Goal: Find specific page/section: Find specific page/section

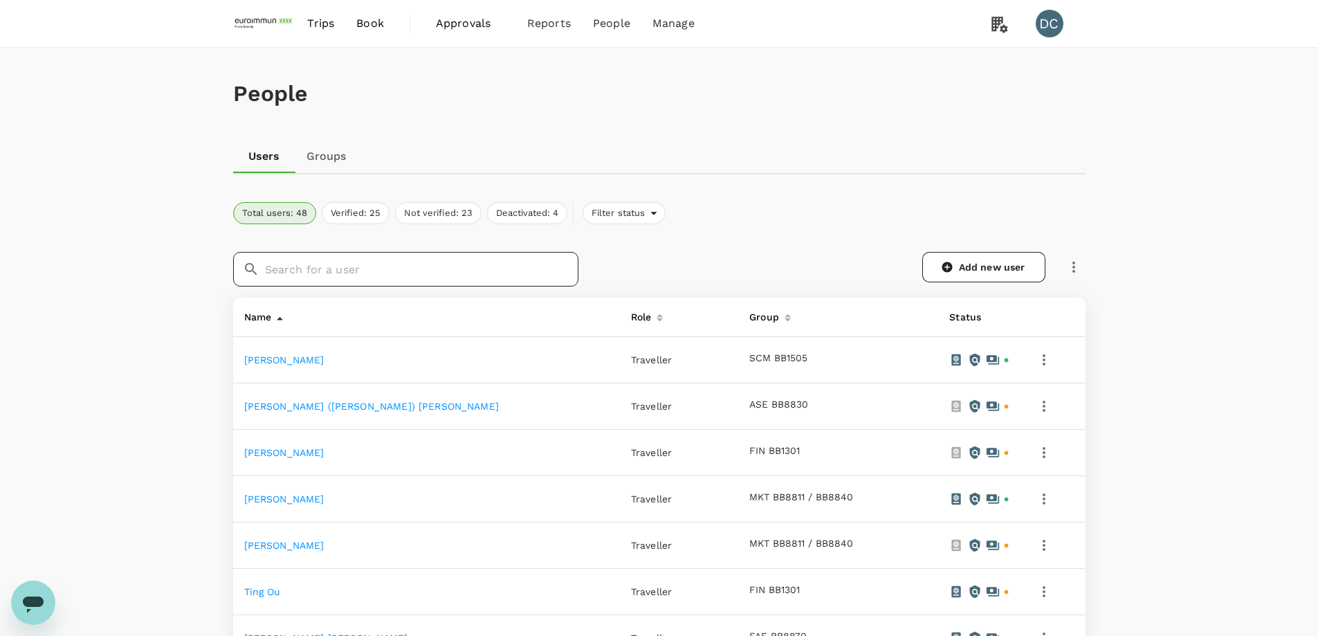
click at [453, 263] on input "text" at bounding box center [421, 269] width 313 height 35
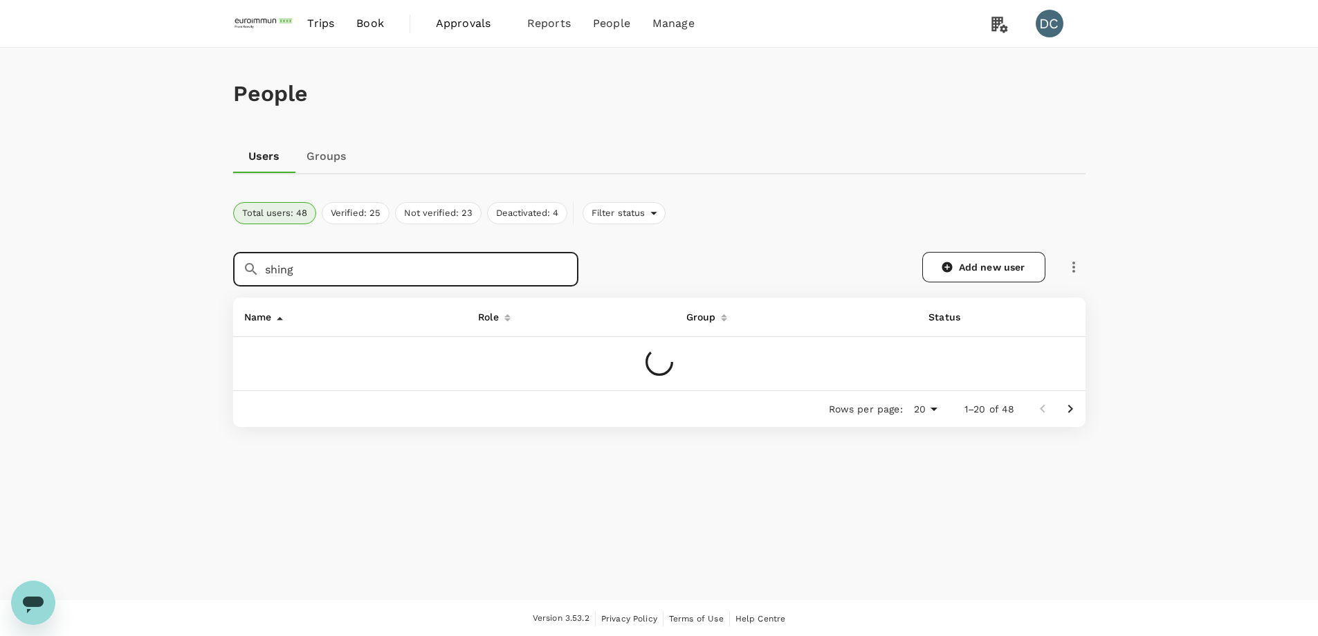
type input "shing"
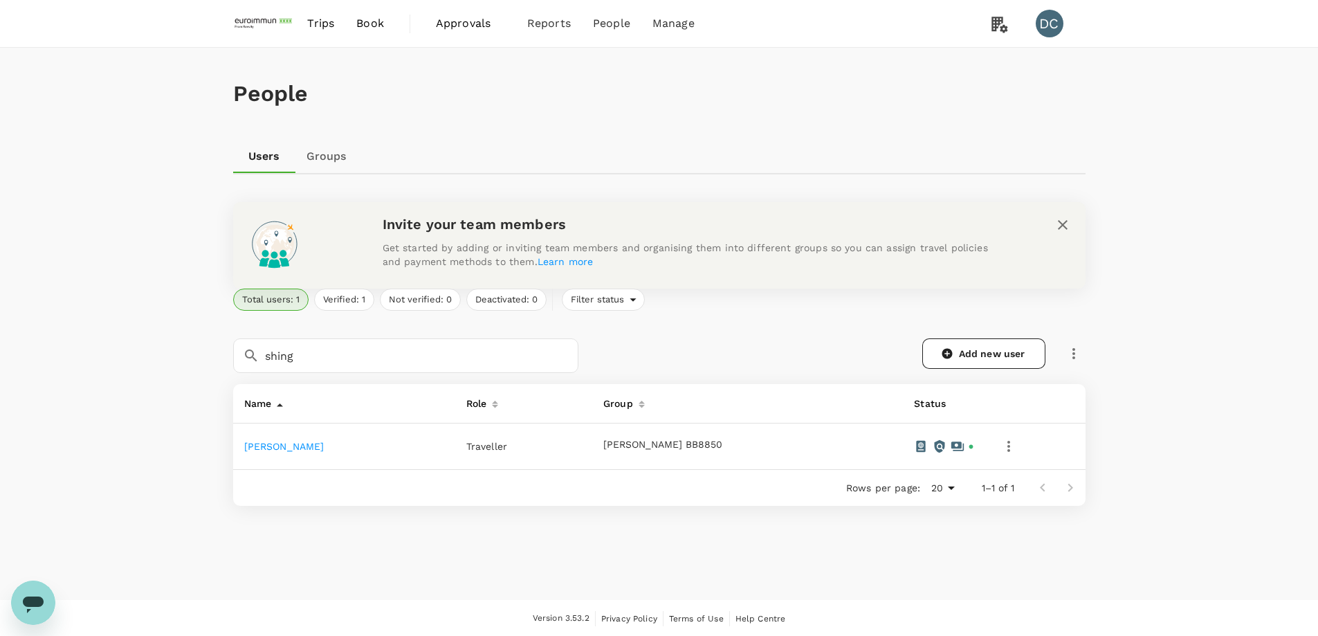
click at [293, 446] on link "[PERSON_NAME]" at bounding box center [284, 446] width 80 height 11
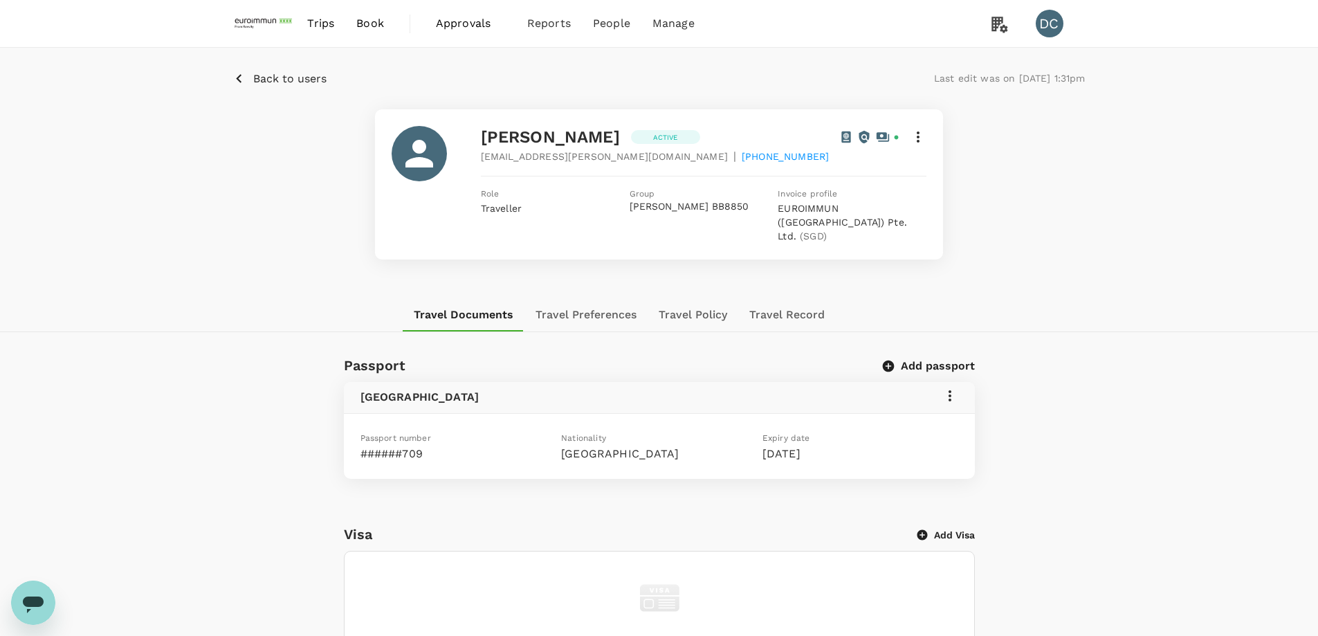
click at [792, 307] on button "Travel Record" at bounding box center [787, 314] width 98 height 33
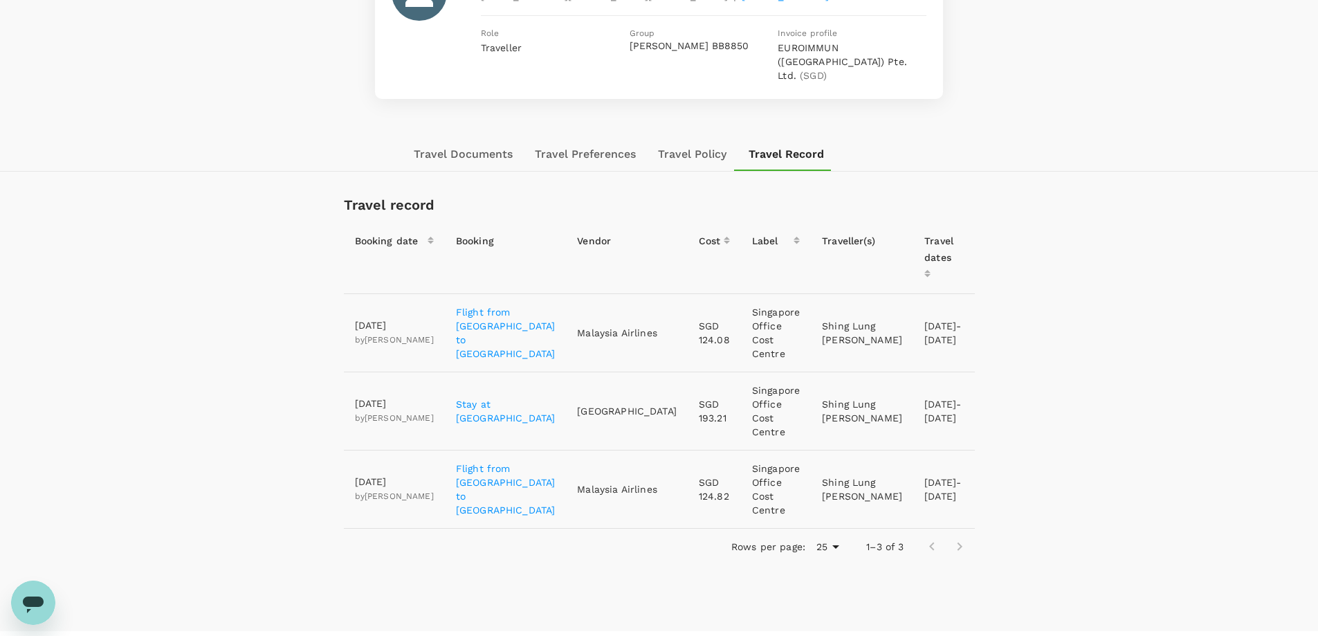
scroll to position [163, 0]
click at [833, 515] on body "Trips Book Approvals 0 Reports People Manage DC Back to users Last edit was on …" at bounding box center [664, 272] width 1329 height 870
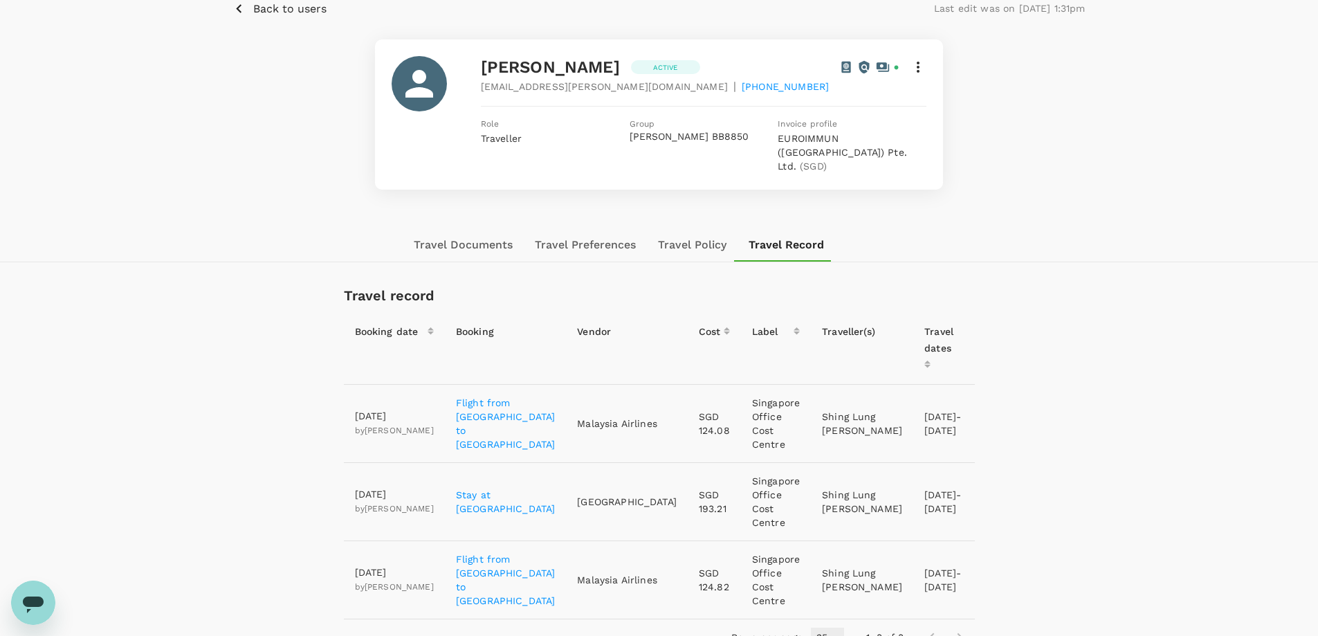
scroll to position [0, 0]
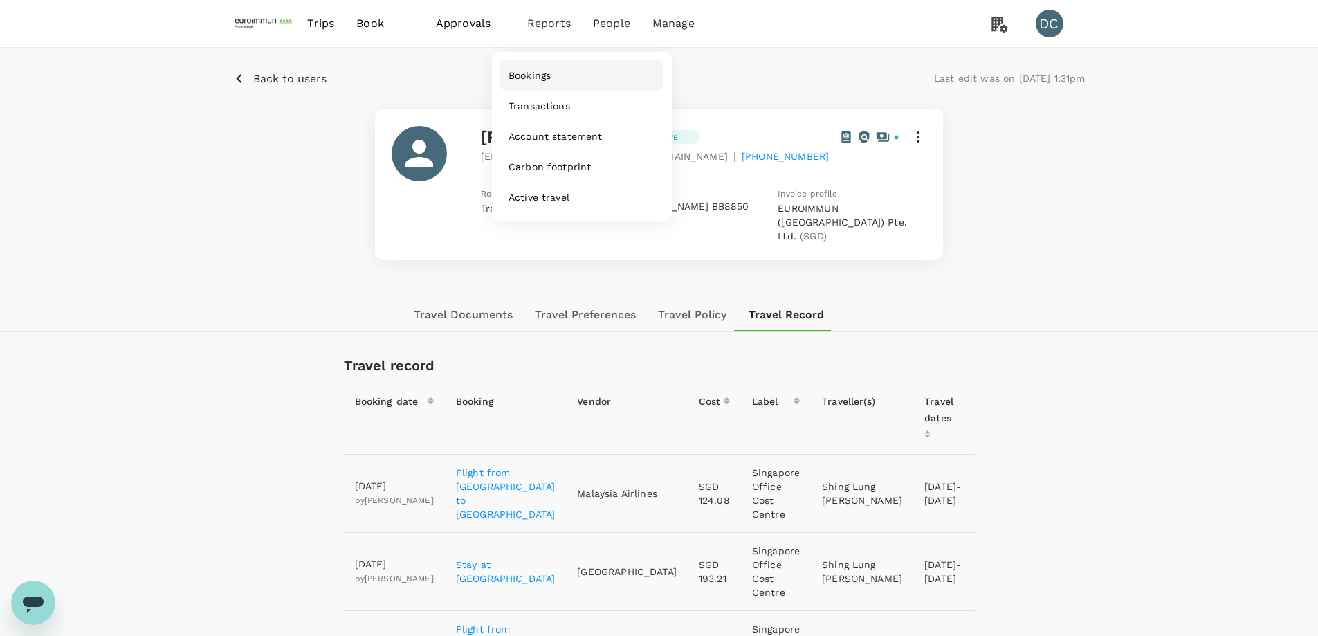
click at [537, 79] on span "Bookings" at bounding box center [530, 76] width 42 height 14
